Goal: Find specific page/section: Find specific page/section

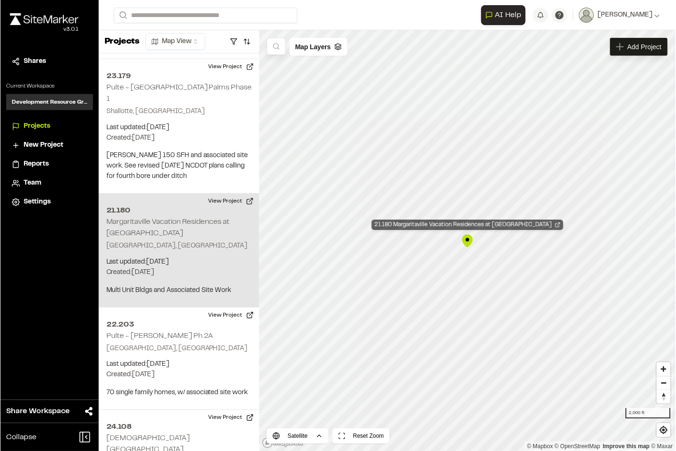
scroll to position [3247, 0]
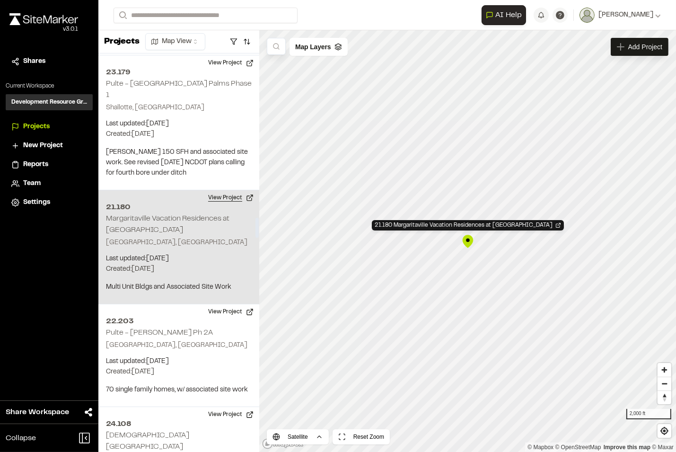
click at [218, 190] on button "View Project" at bounding box center [230, 197] width 57 height 15
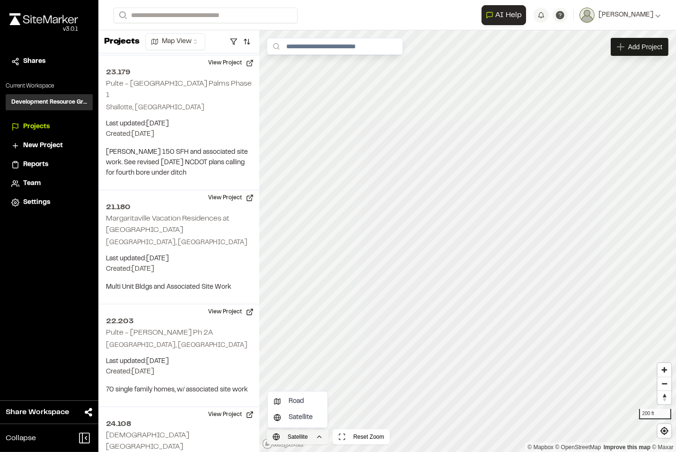
click at [319, 439] on html "**********" at bounding box center [338, 226] width 676 height 452
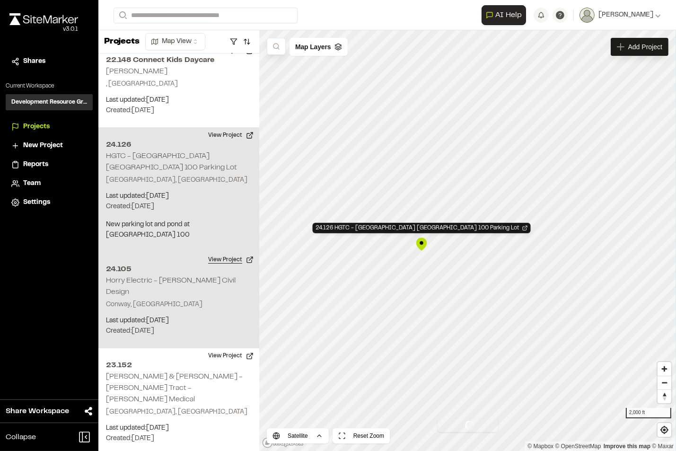
scroll to position [2486, 0]
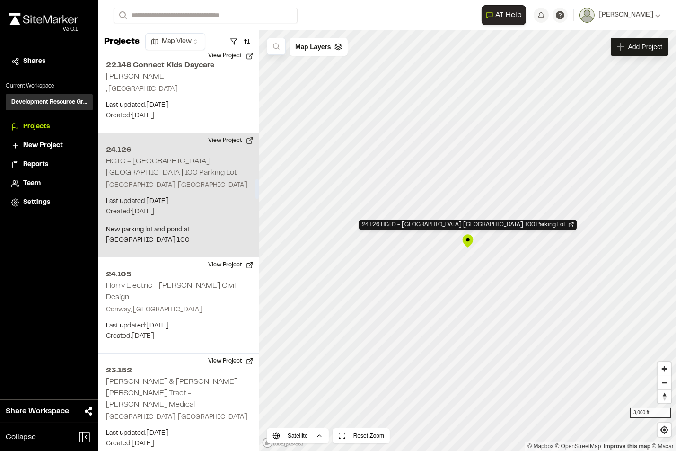
click at [221, 51] on div "Projects Map View" at bounding box center [178, 41] width 161 height 23
click at [223, 133] on button "View Project" at bounding box center [230, 140] width 57 height 15
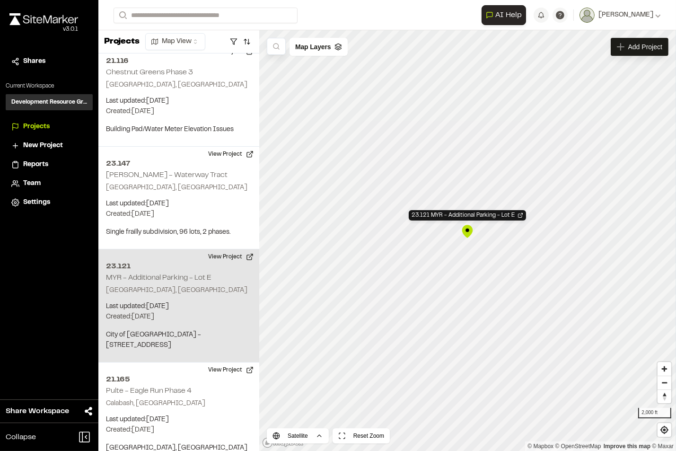
scroll to position [4967, 0]
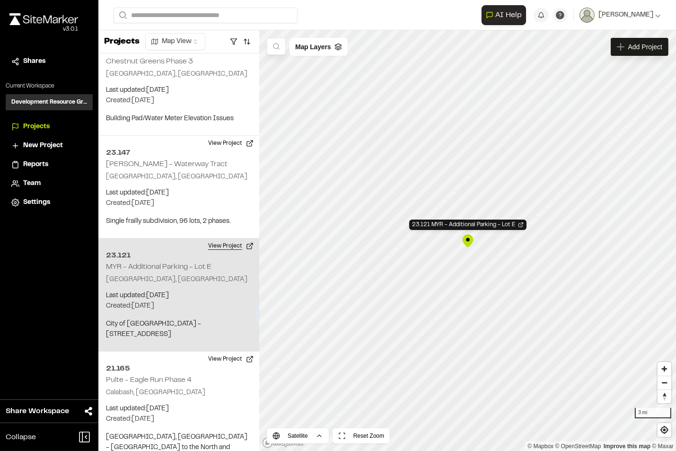
click at [222, 238] on button "View Project" at bounding box center [230, 245] width 57 height 15
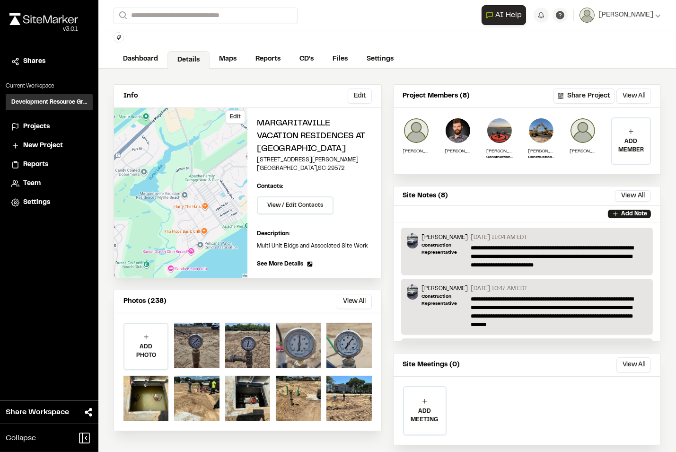
scroll to position [40, 0]
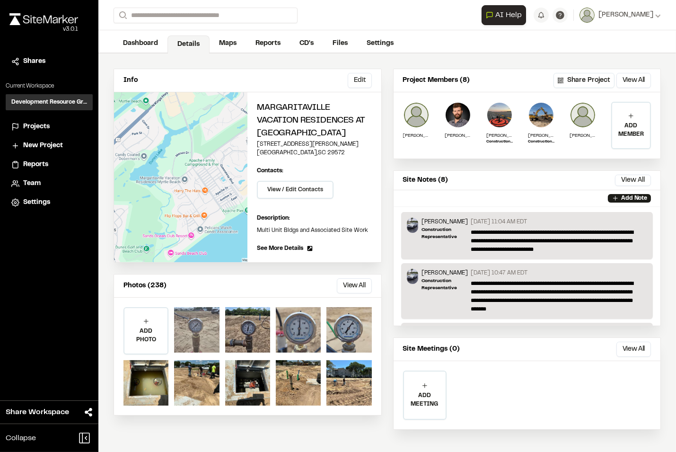
click at [194, 320] on div at bounding box center [196, 329] width 45 height 45
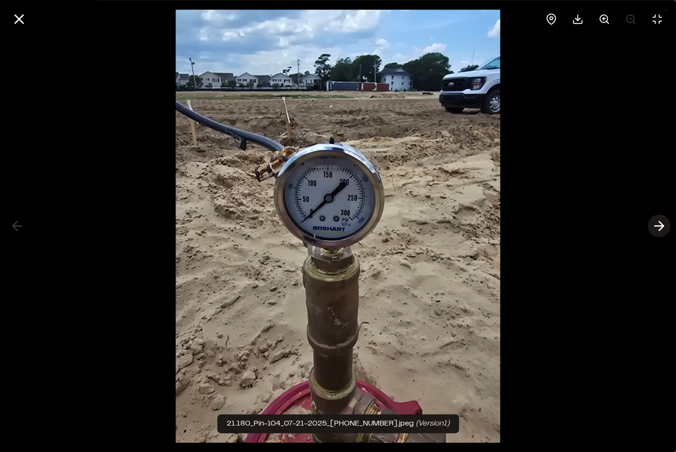
click at [656, 227] on icon at bounding box center [658, 226] width 15 height 16
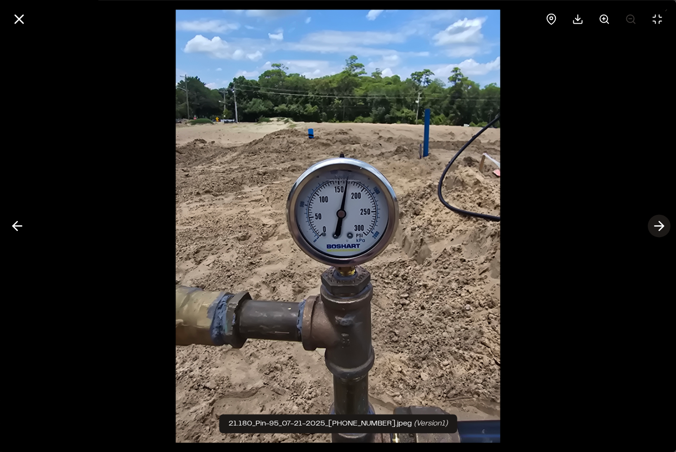
click at [656, 227] on icon at bounding box center [658, 226] width 15 height 16
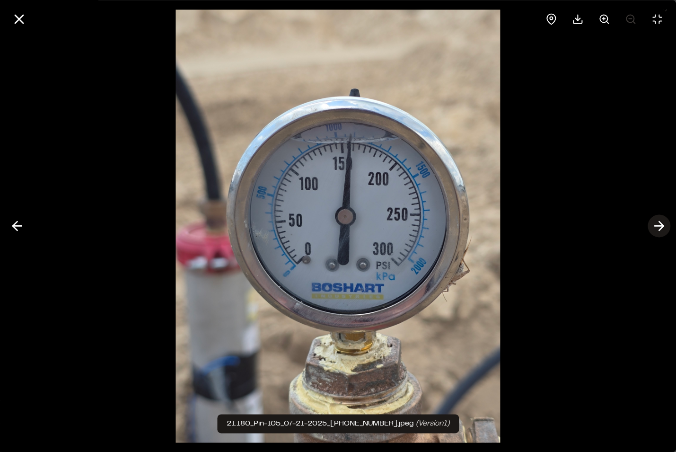
click at [656, 227] on icon at bounding box center [658, 226] width 15 height 16
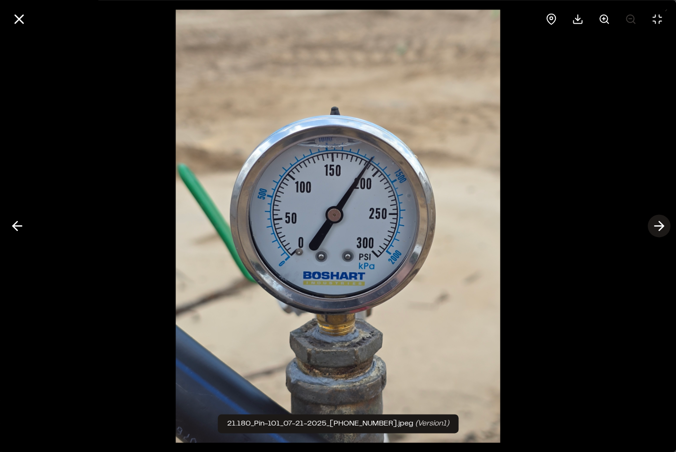
click at [656, 227] on icon at bounding box center [658, 226] width 15 height 16
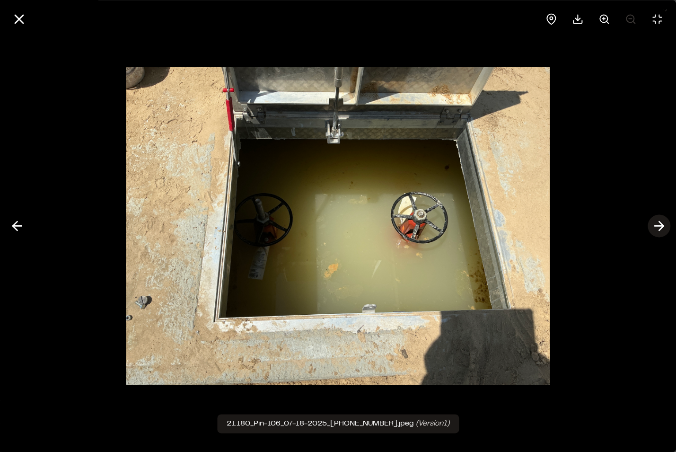
click at [656, 227] on icon at bounding box center [658, 226] width 15 height 16
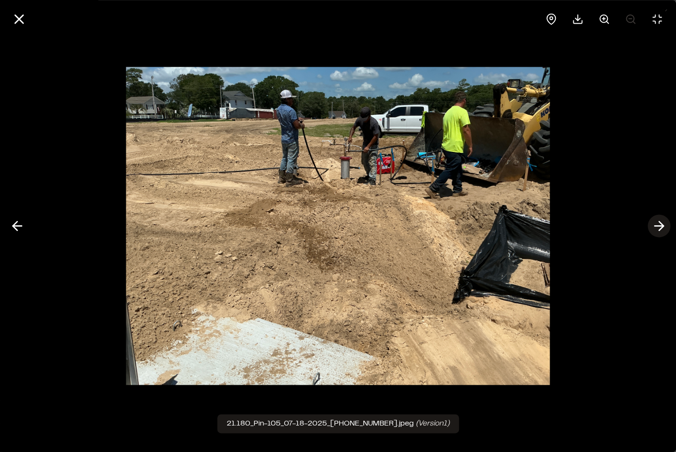
click at [656, 227] on icon at bounding box center [658, 226] width 15 height 16
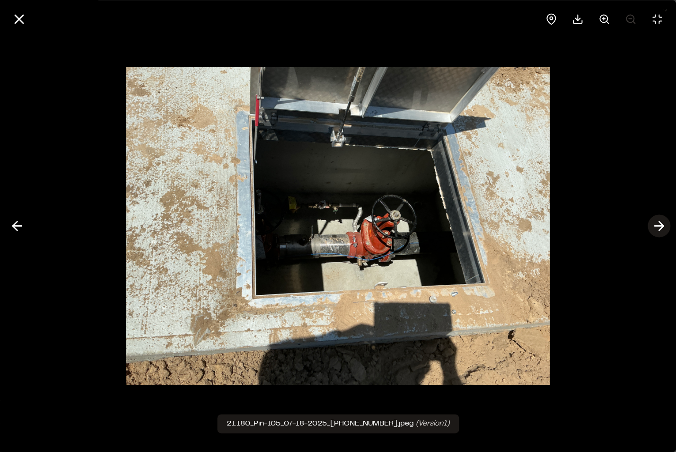
click at [656, 227] on icon at bounding box center [658, 226] width 15 height 16
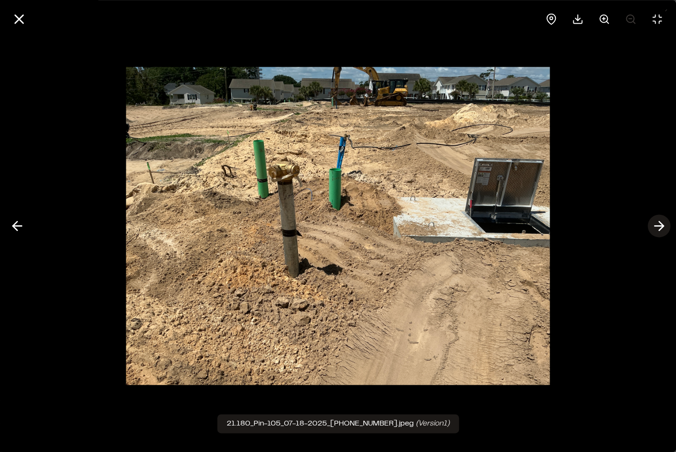
click at [656, 227] on icon at bounding box center [658, 226] width 15 height 16
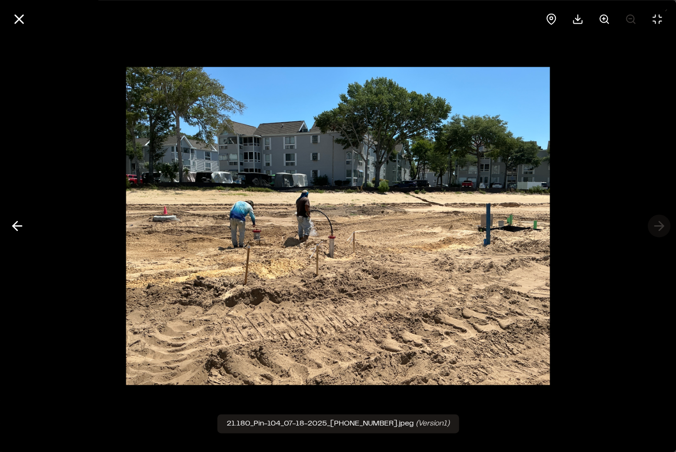
click at [656, 227] on div at bounding box center [338, 226] width 676 height 452
click at [656, 228] on div at bounding box center [338, 226] width 676 height 452
click at [14, 18] on icon at bounding box center [19, 19] width 16 height 16
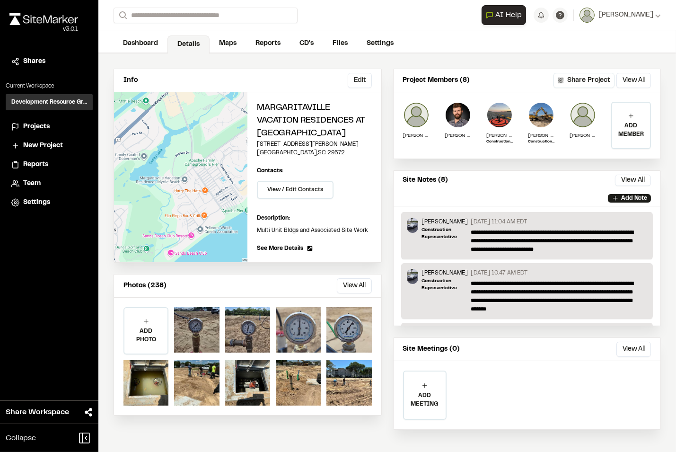
click at [351, 279] on button "View All" at bounding box center [354, 285] width 35 height 15
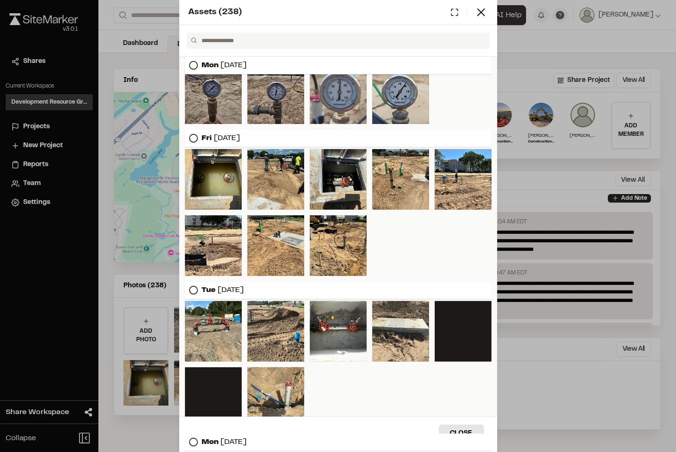
scroll to position [0, 0]
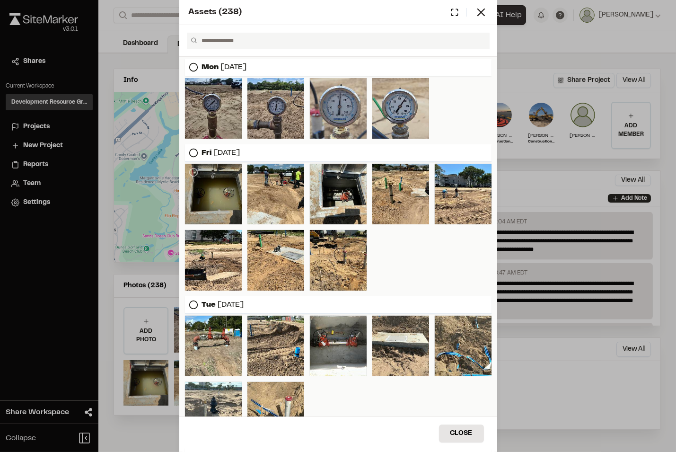
click at [220, 184] on div at bounding box center [213, 194] width 57 height 61
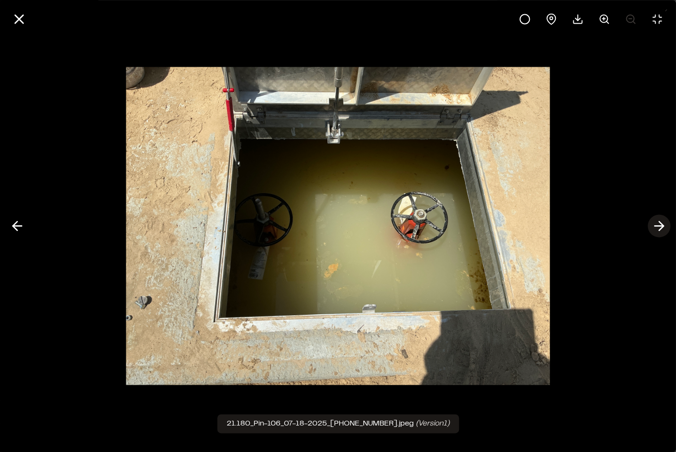
click at [662, 226] on polyline at bounding box center [661, 225] width 4 height 9
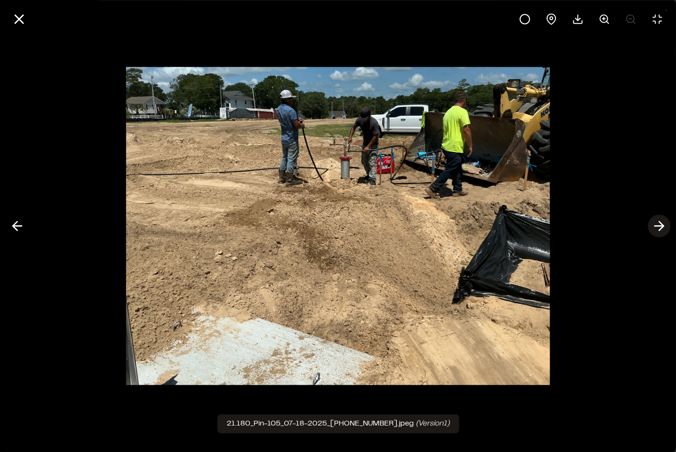
click at [662, 226] on polyline at bounding box center [661, 225] width 4 height 9
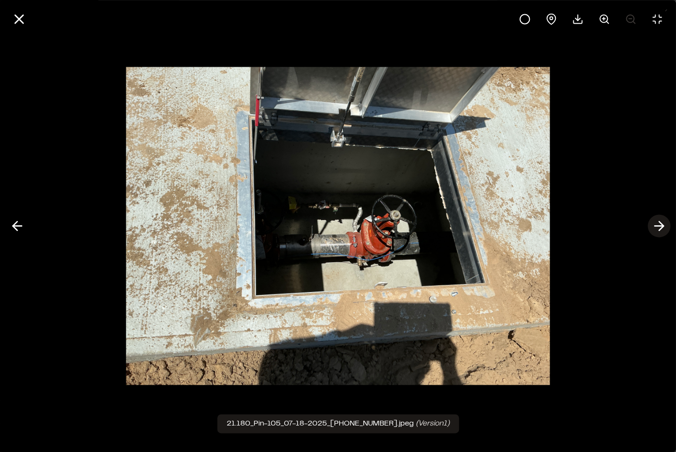
click at [662, 226] on polyline at bounding box center [661, 225] width 4 height 9
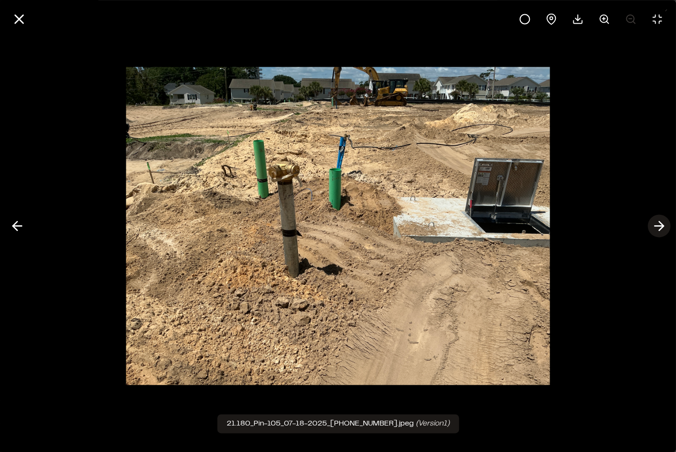
click at [662, 226] on polyline at bounding box center [661, 225] width 4 height 9
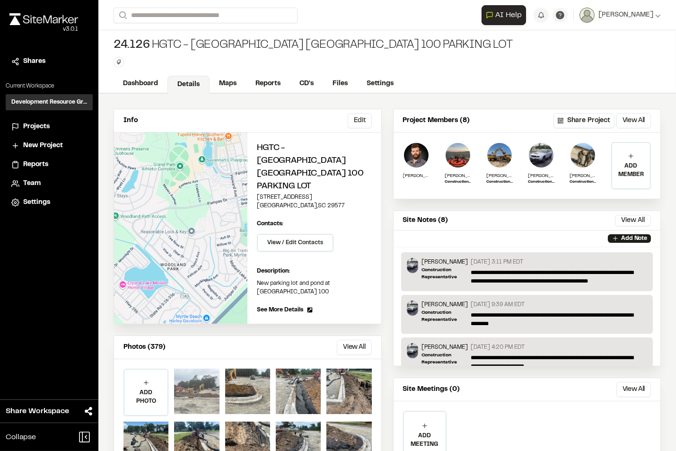
click at [197, 368] on div at bounding box center [196, 390] width 45 height 45
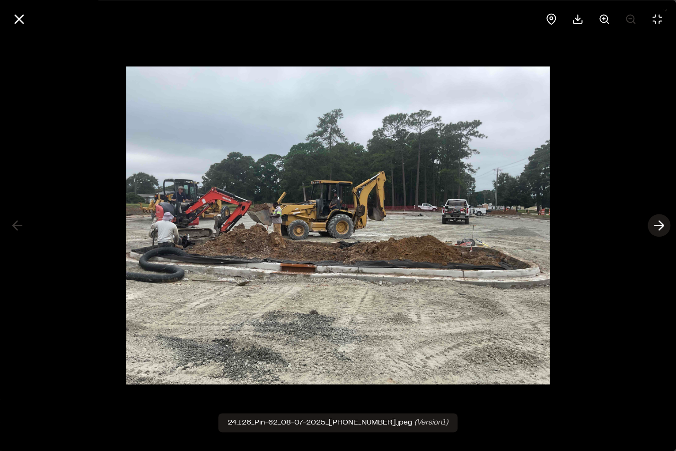
click at [662, 226] on polyline at bounding box center [661, 225] width 4 height 9
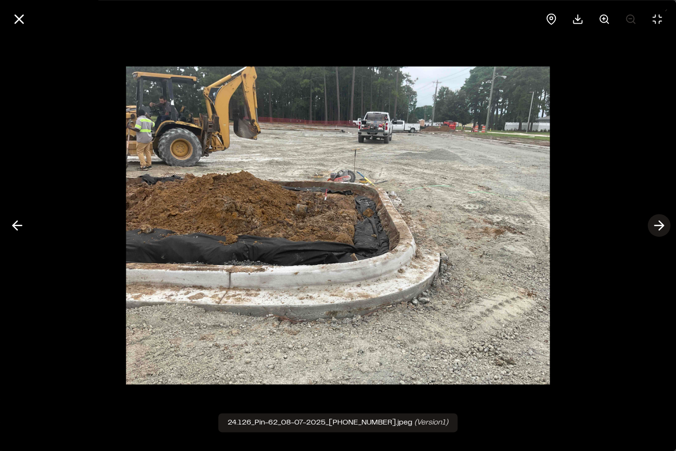
click at [662, 226] on polyline at bounding box center [661, 225] width 4 height 9
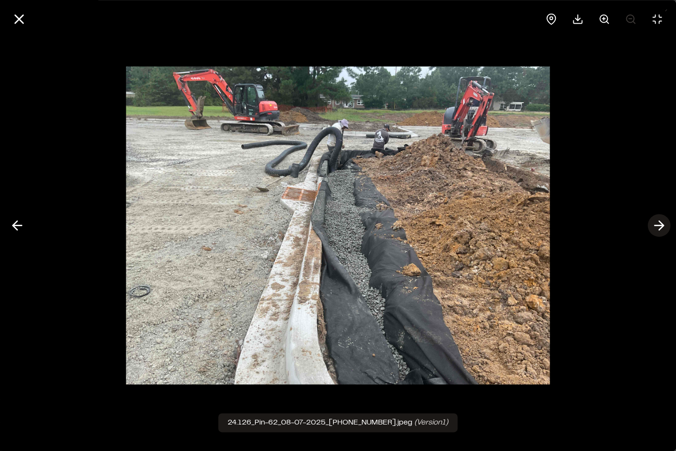
click at [662, 224] on polyline at bounding box center [661, 225] width 4 height 9
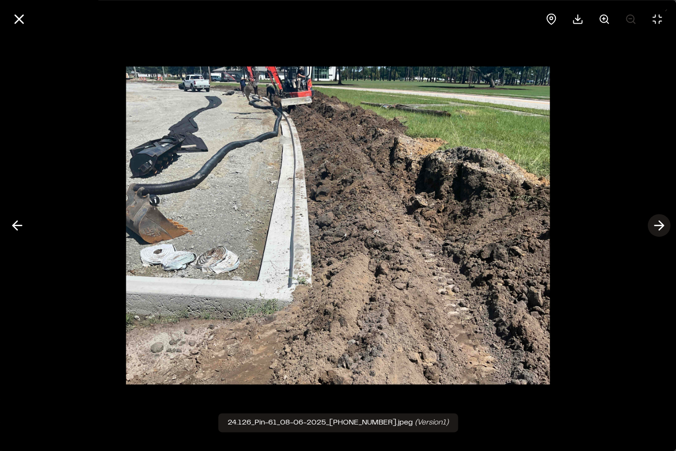
click at [662, 224] on polyline at bounding box center [661, 225] width 4 height 9
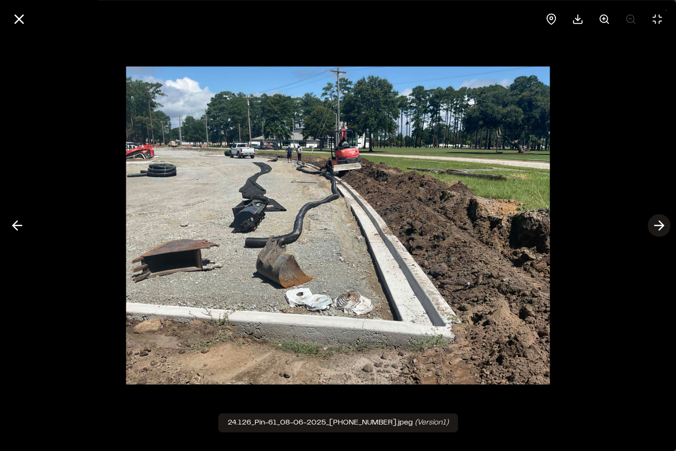
click at [662, 224] on polyline at bounding box center [661, 225] width 4 height 9
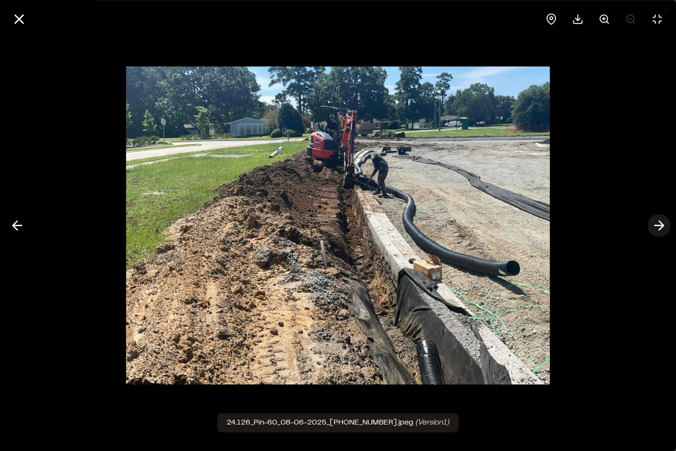
click at [661, 222] on icon at bounding box center [658, 226] width 15 height 16
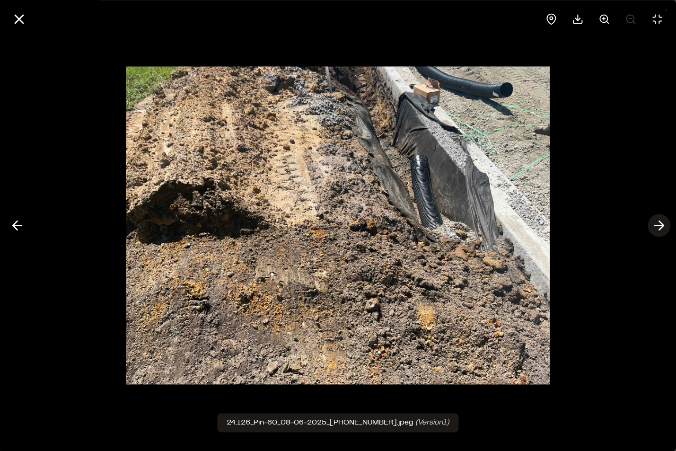
click at [661, 222] on icon at bounding box center [658, 226] width 15 height 16
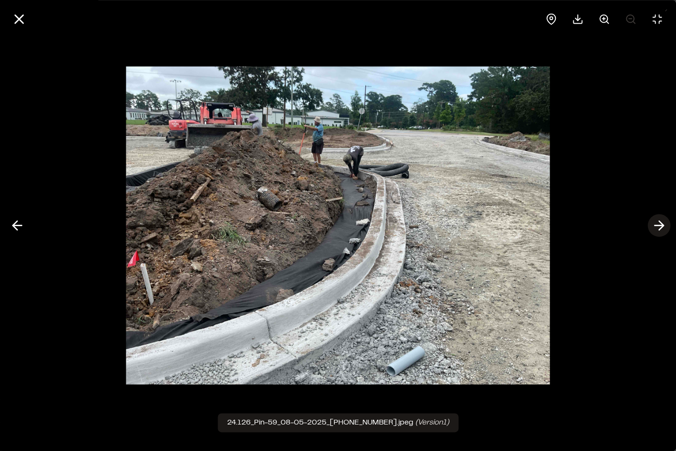
click at [661, 222] on icon at bounding box center [658, 226] width 15 height 16
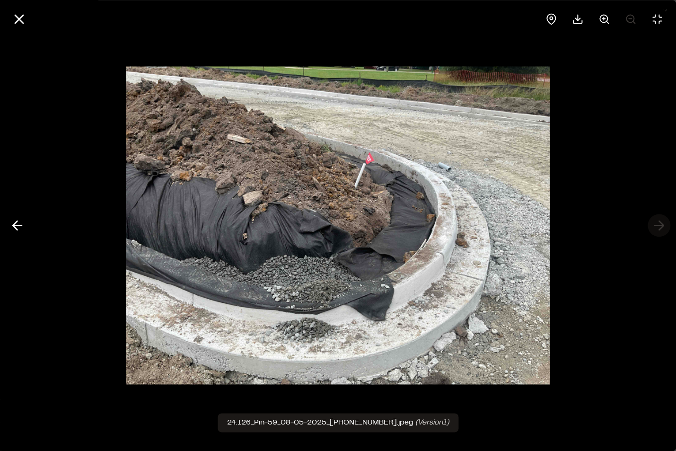
click at [661, 222] on div at bounding box center [338, 225] width 676 height 451
click at [19, 21] on icon at bounding box center [19, 19] width 16 height 16
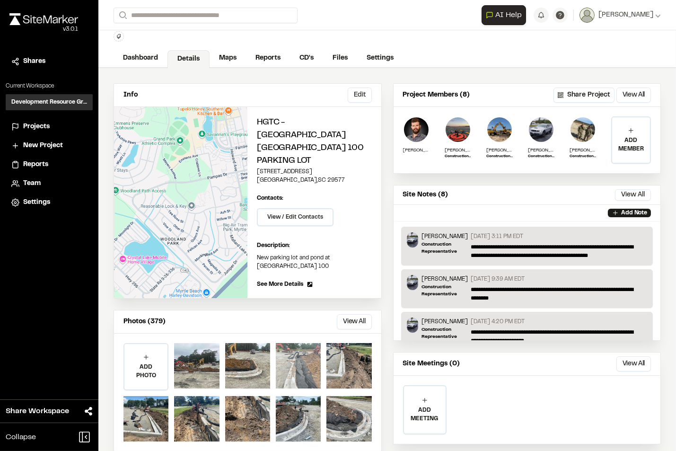
scroll to position [42, 0]
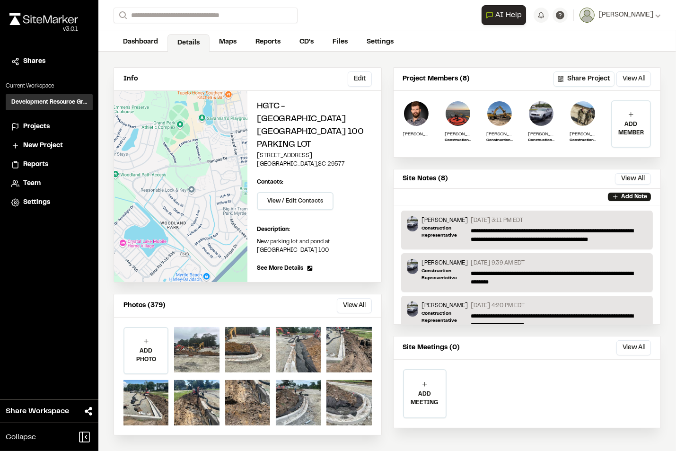
click at [331, 294] on div "Photos (379) View All ... Close Select Download Zoom to Pin Unselect Download Z…" at bounding box center [247, 305] width 267 height 23
click at [341, 298] on button "View All" at bounding box center [354, 305] width 35 height 15
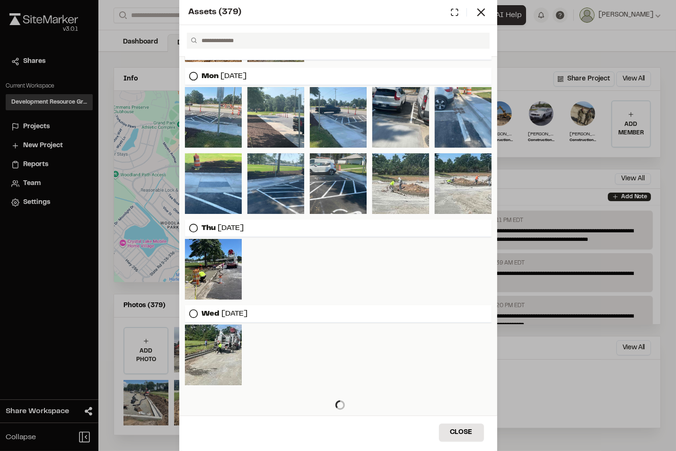
scroll to position [400, 0]
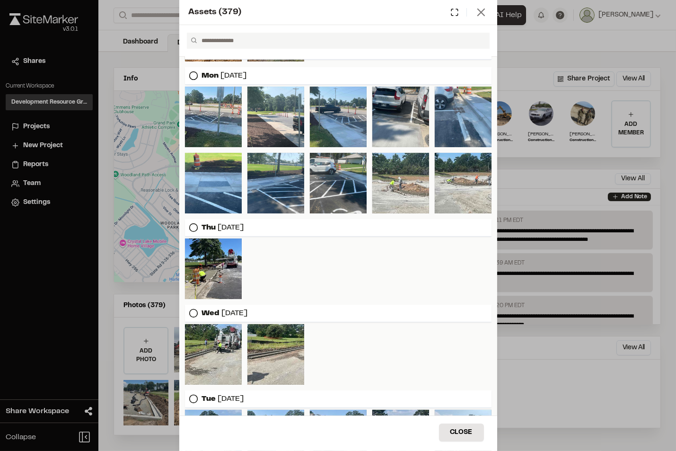
click at [480, 11] on line at bounding box center [481, 12] width 7 height 7
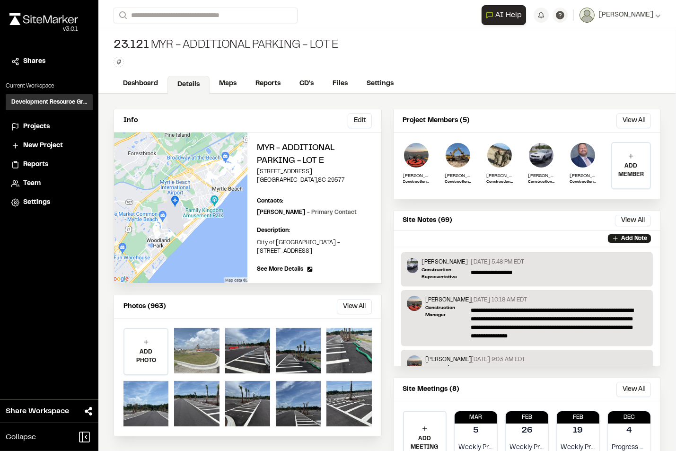
click at [205, 353] on div at bounding box center [196, 350] width 45 height 45
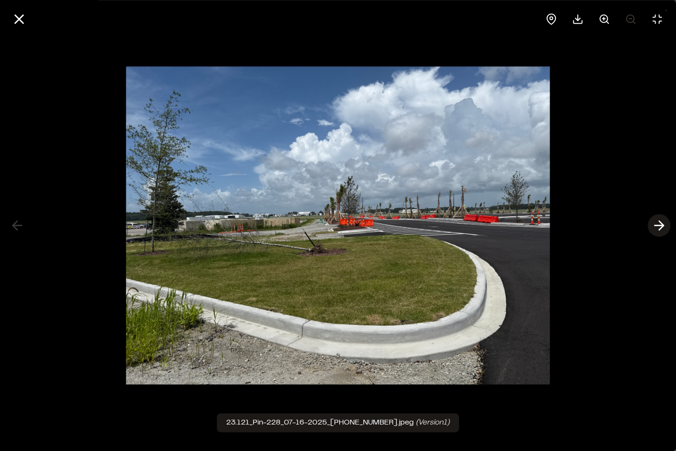
click at [656, 227] on icon at bounding box center [658, 226] width 15 height 16
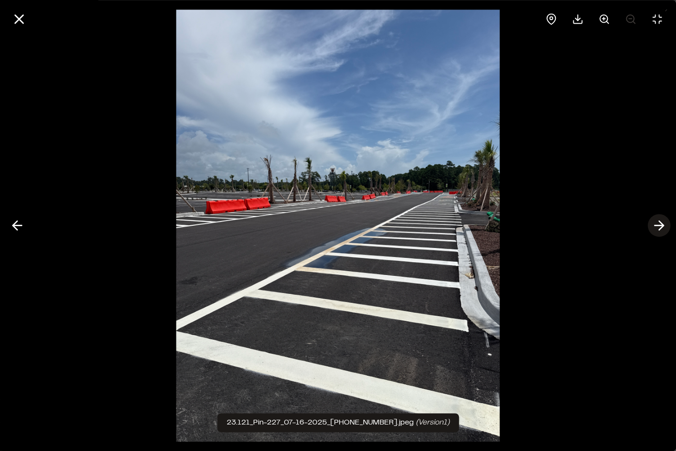
click at [661, 226] on line at bounding box center [658, 226] width 9 height 0
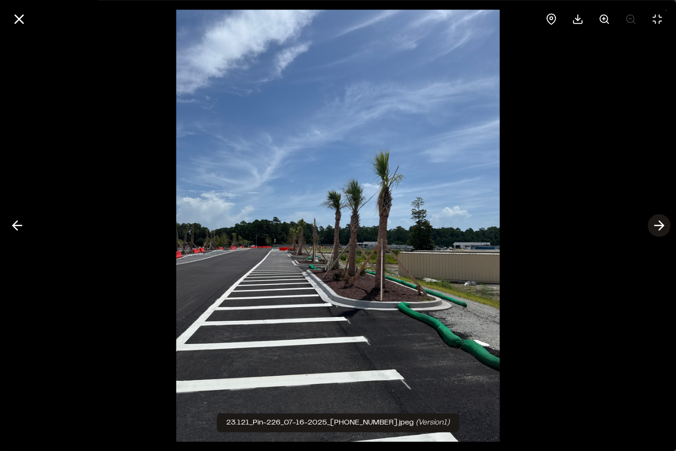
click at [661, 226] on line at bounding box center [658, 226] width 9 height 0
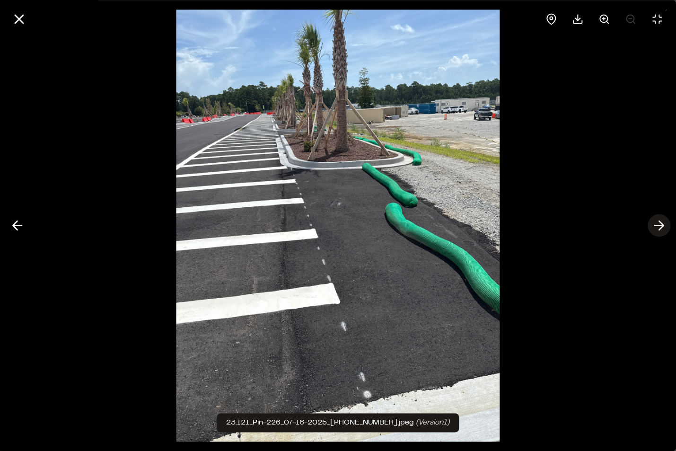
click at [661, 226] on line at bounding box center [658, 226] width 9 height 0
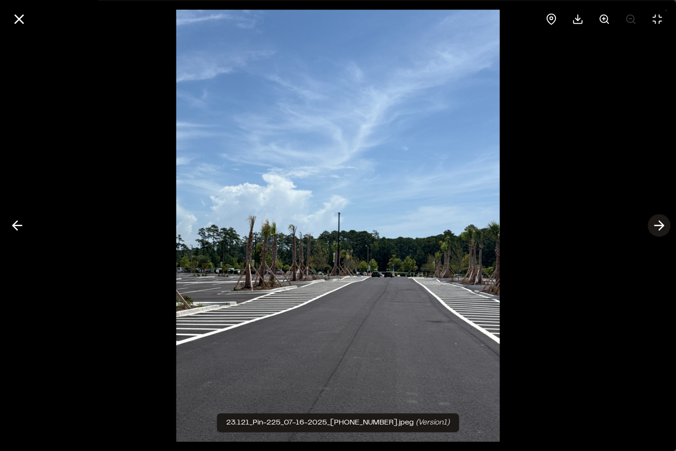
click at [661, 226] on line at bounding box center [658, 226] width 9 height 0
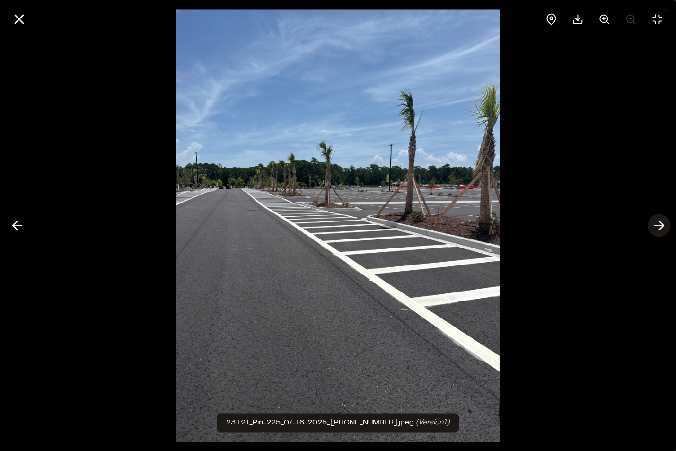
click at [661, 226] on line at bounding box center [658, 226] width 9 height 0
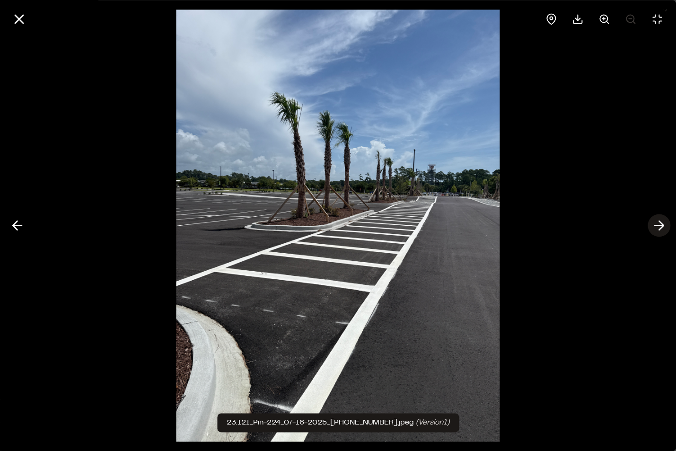
click at [661, 226] on line at bounding box center [658, 226] width 9 height 0
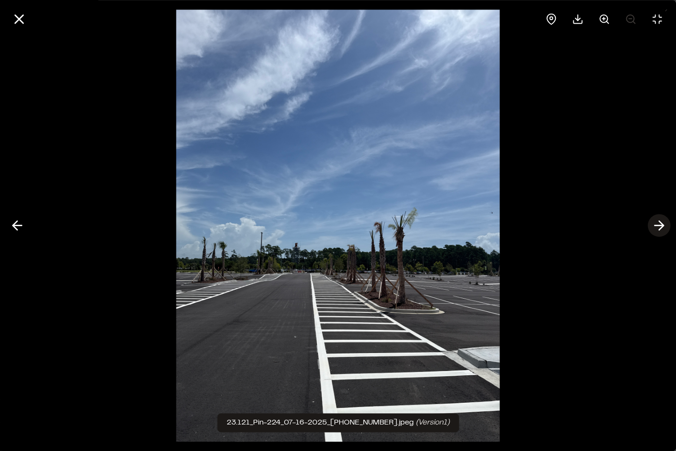
click at [661, 226] on line at bounding box center [658, 226] width 9 height 0
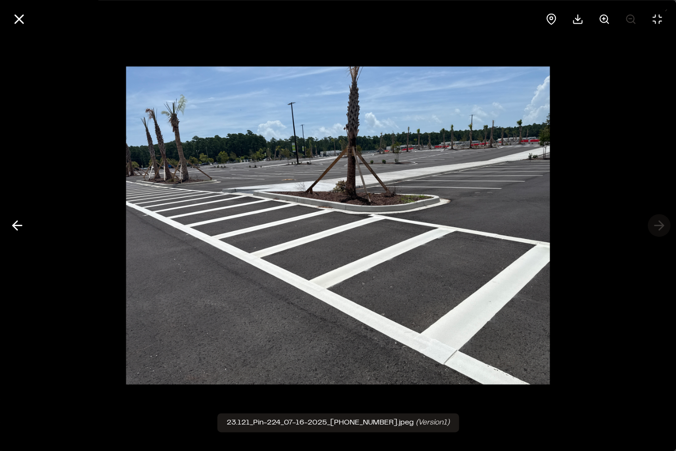
click at [661, 226] on div at bounding box center [338, 225] width 676 height 451
click at [21, 20] on icon at bounding box center [19, 19] width 16 height 16
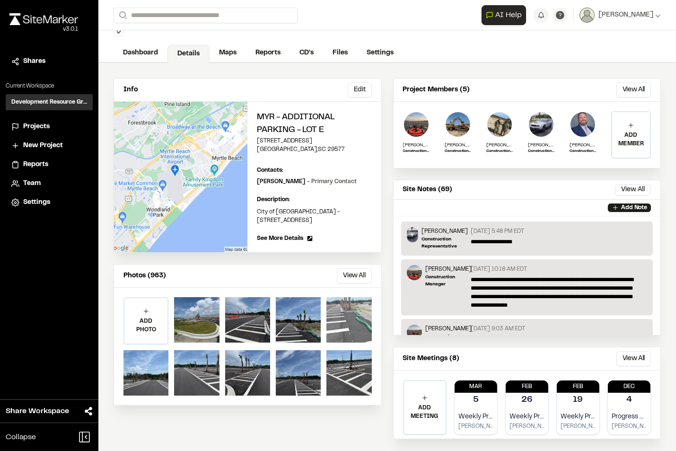
scroll to position [42, 0]
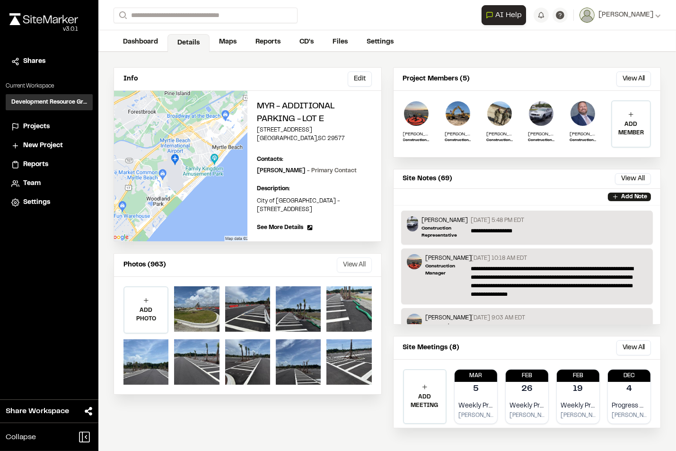
click at [345, 264] on button "View All" at bounding box center [354, 264] width 35 height 15
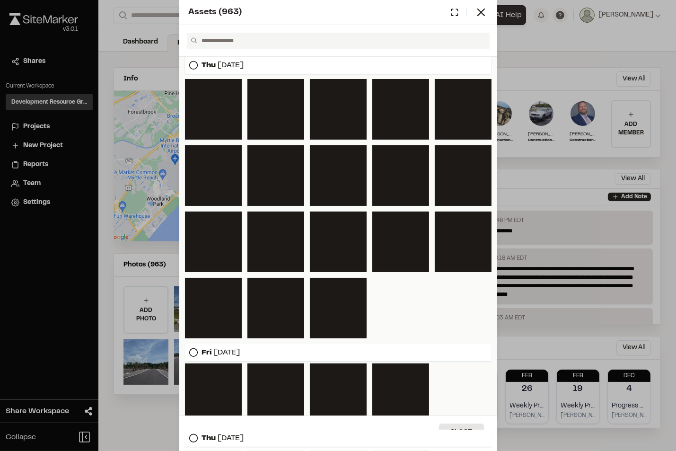
scroll to position [835, 0]
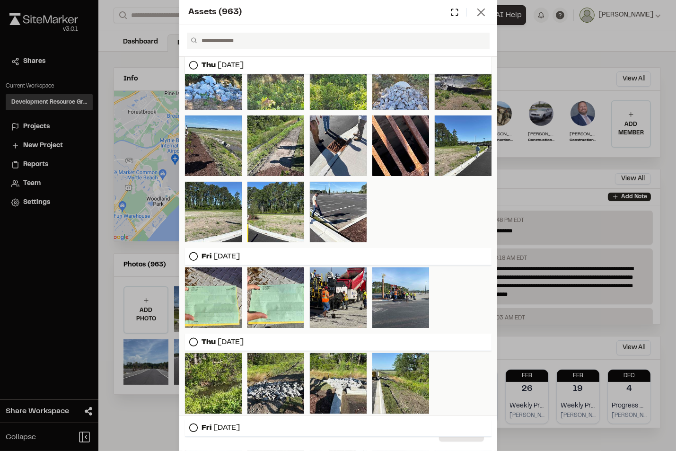
click at [482, 12] on icon at bounding box center [480, 12] width 13 height 13
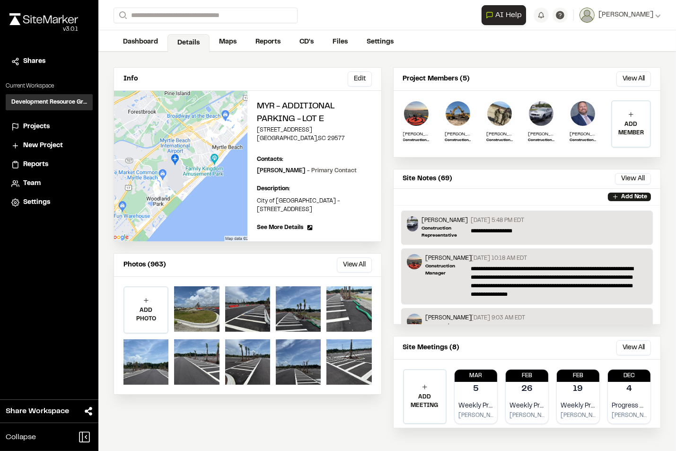
click at [33, 99] on h3 "Development Resource Group" at bounding box center [49, 102] width 76 height 9
